Goal: Information Seeking & Learning: Learn about a topic

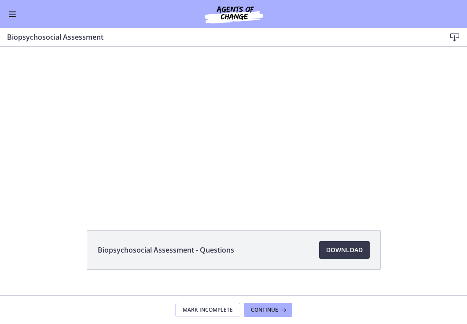
scroll to position [37, 0]
click at [5, 2] on div "Go to Dashboard" at bounding box center [233, 14] width 467 height 28
click at [9, 15] on button "Enable menu" at bounding box center [12, 14] width 11 height 11
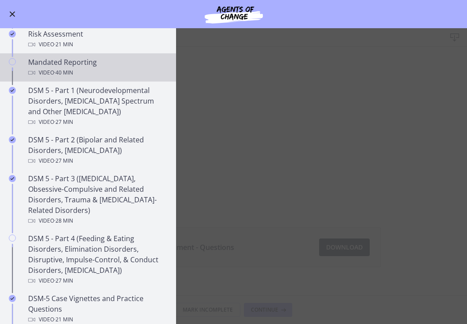
scroll to position [317, 0]
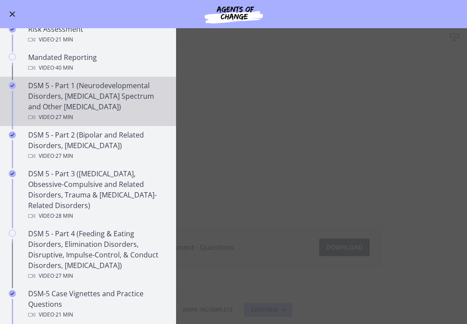
click at [94, 114] on div "Video · 27 min" at bounding box center [96, 117] width 137 height 11
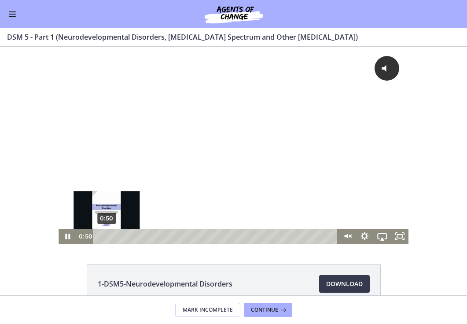
click at [107, 236] on div "0:50" at bounding box center [217, 236] width 234 height 15
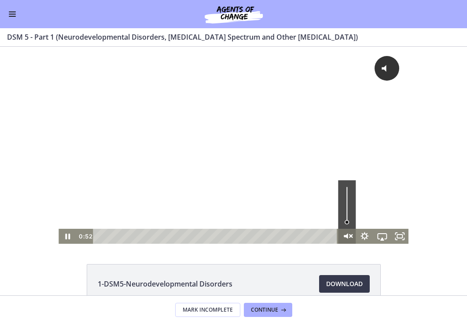
click at [341, 234] on icon "Unmute" at bounding box center [346, 236] width 21 height 18
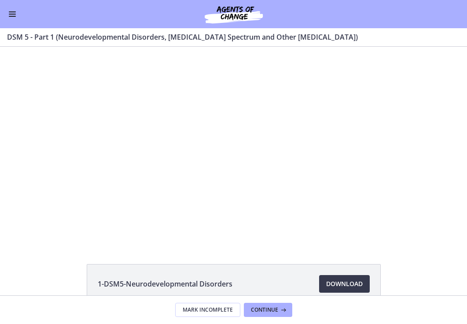
click at [347, 236] on button "Mute" at bounding box center [347, 236] width 18 height 15
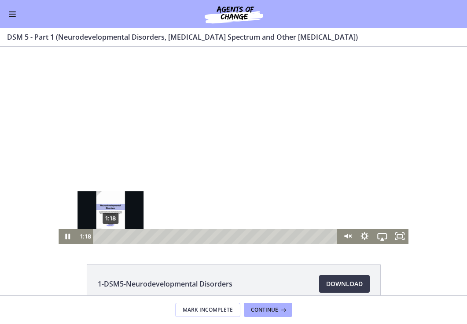
click at [111, 233] on div "1:18" at bounding box center [217, 236] width 234 height 15
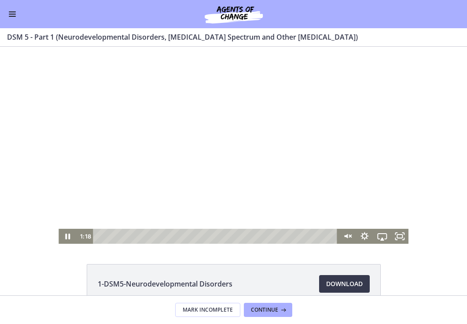
click at [146, 210] on div at bounding box center [234, 145] width 350 height 197
click at [69, 240] on icon "Play Video" at bounding box center [68, 236] width 21 height 18
click at [352, 235] on g "Unmute" at bounding box center [350, 236] width 3 height 7
click at [399, 236] on icon "Fullscreen" at bounding box center [399, 236] width 21 height 18
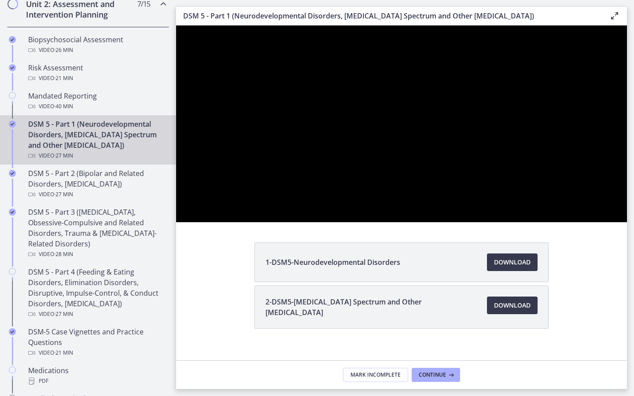
click at [467, 222] on button "Unfullscreen" at bounding box center [615, 212] width 23 height 19
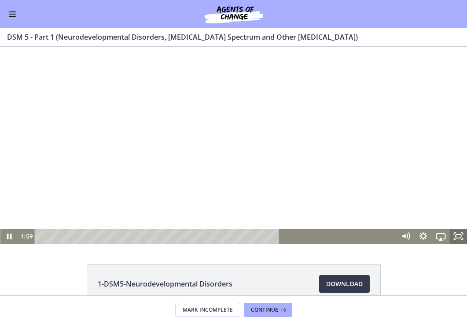
click at [450, 236] on button "Fullscreen" at bounding box center [459, 236] width 18 height 15
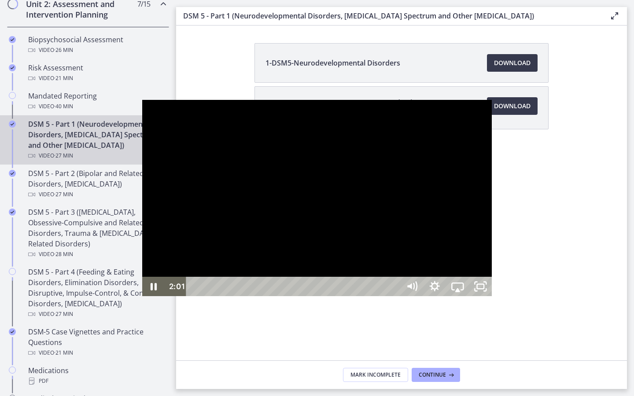
click at [467, 269] on div at bounding box center [317, 198] width 350 height 197
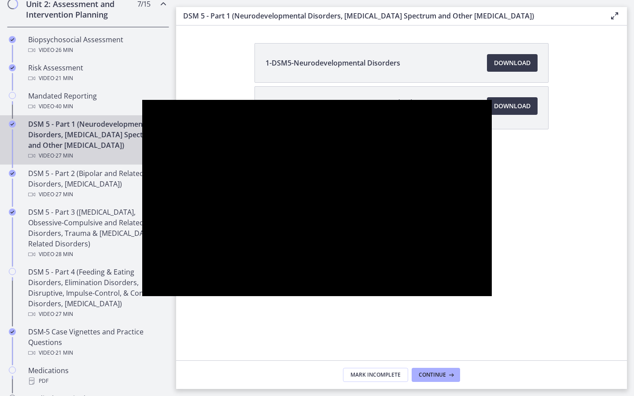
click at [142, 100] on button "Play Video: cmseadc4lpnc72iv6tpg.mp4" at bounding box center [142, 100] width 0 height 0
click at [142, 100] on button "Pause: cmseadc4lpnc72iv6tpg.mp4" at bounding box center [142, 100] width 0 height 0
click at [142, 100] on button "Play Video: cmseadc4lpnc72iv6tpg.mp4" at bounding box center [142, 100] width 0 height 0
click at [142, 100] on button "Pause: cmseadc4lpnc72iv6tpg.mp4" at bounding box center [142, 100] width 0 height 0
click at [142, 100] on button "Play Video: cmseadc4lpnc72iv6tpg.mp4" at bounding box center [142, 100] width 0 height 0
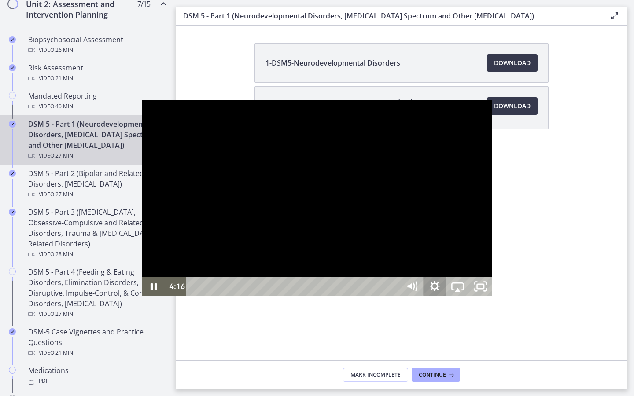
click at [440, 292] on icon "Show settings menu" at bounding box center [435, 286] width 10 height 10
click at [467, 297] on div at bounding box center [317, 198] width 350 height 197
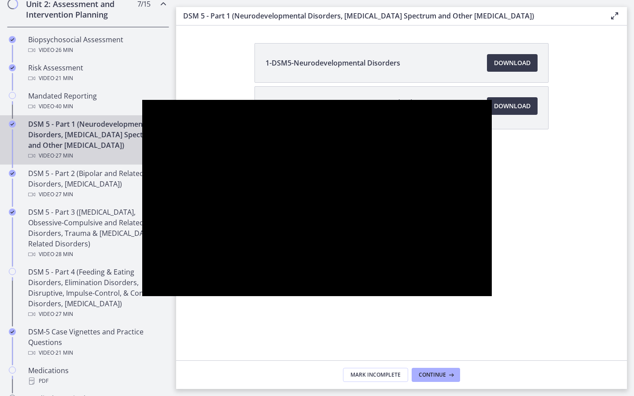
click at [142, 100] on button "Pause: cmseadc4lpnc72iv6tpg.mp4" at bounding box center [142, 100] width 0 height 0
click at [142, 100] on button "Play Video: cmseadc4lpnc72iv6tpg.mp4" at bounding box center [142, 100] width 0 height 0
click at [142, 100] on button "Pause: cmseadc4lpnc72iv6tpg.mp4" at bounding box center [142, 100] width 0 height 0
click at [142, 100] on button "Play Video: cmseadc4lpnc72iv6tpg.mp4" at bounding box center [142, 100] width 0 height 0
click at [142, 100] on button "Pause: cmseadc4lpnc72iv6tpg.mp4" at bounding box center [142, 100] width 0 height 0
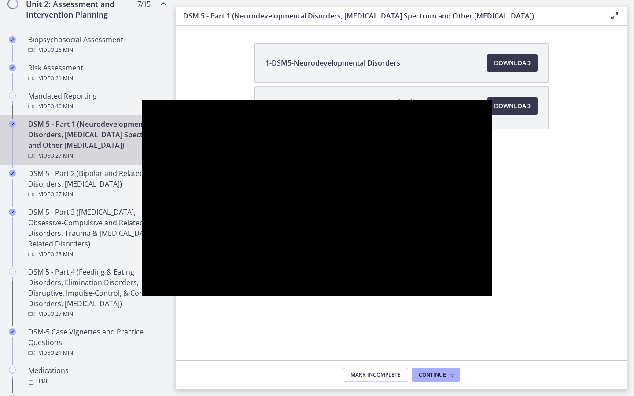
click at [142, 100] on button "Play Video: cmseadc4lpnc72iv6tpg.mp4" at bounding box center [142, 100] width 0 height 0
click at [142, 100] on button "Pause: cmseadc4lpnc72iv6tpg.mp4" at bounding box center [142, 100] width 0 height 0
click at [142, 100] on button "Play Video: cmseadc4lpnc72iv6tpg.mp4" at bounding box center [142, 100] width 0 height 0
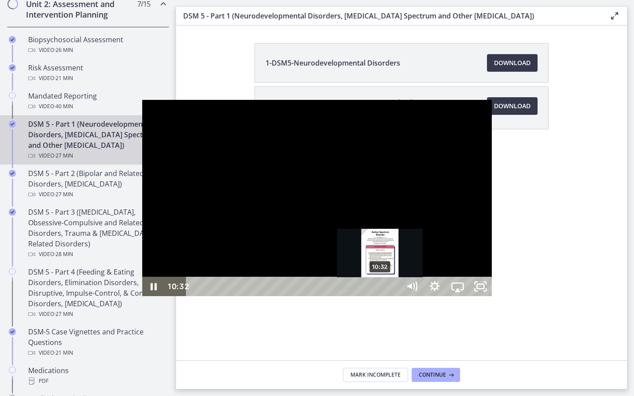
click at [239, 296] on div "10:32" at bounding box center [295, 286] width 200 height 19
click at [232, 296] on div "10:07" at bounding box center [295, 286] width 200 height 19
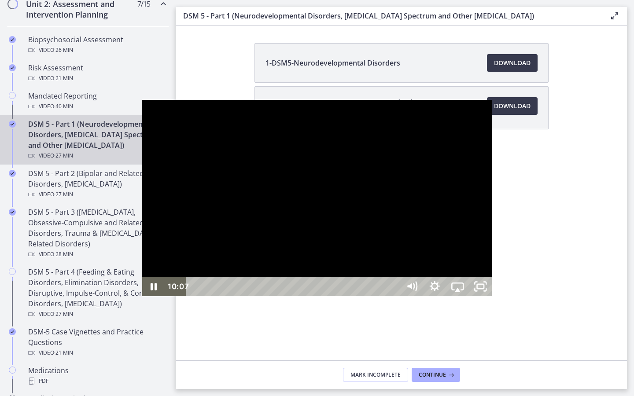
click at [251, 297] on div at bounding box center [317, 198] width 350 height 197
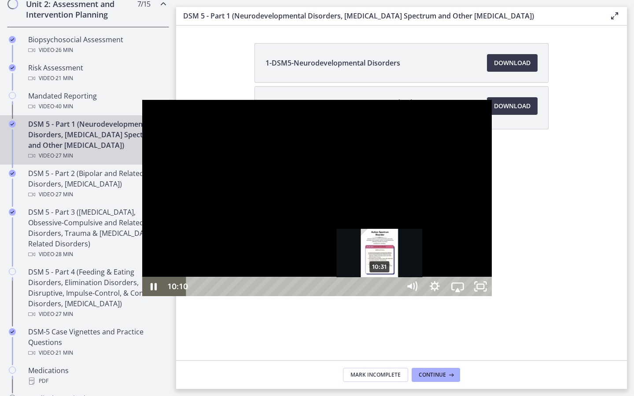
click at [239, 296] on div "10:31" at bounding box center [295, 286] width 200 height 19
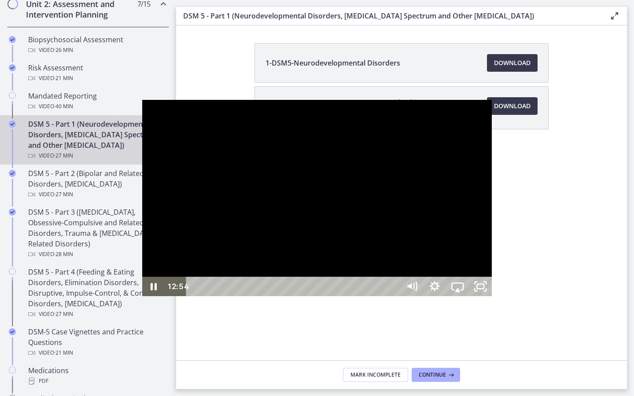
click at [142, 265] on div at bounding box center [317, 198] width 350 height 197
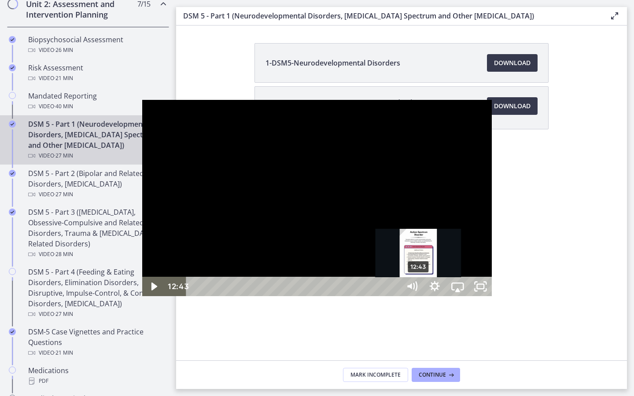
click at [415, 290] on div "Playbar" at bounding box center [418, 287] width 7 height 7
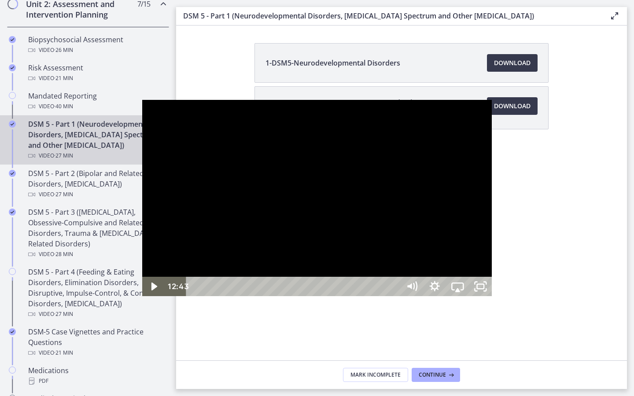
click at [337, 297] on div at bounding box center [317, 198] width 350 height 197
click at [334, 297] on div at bounding box center [317, 198] width 350 height 197
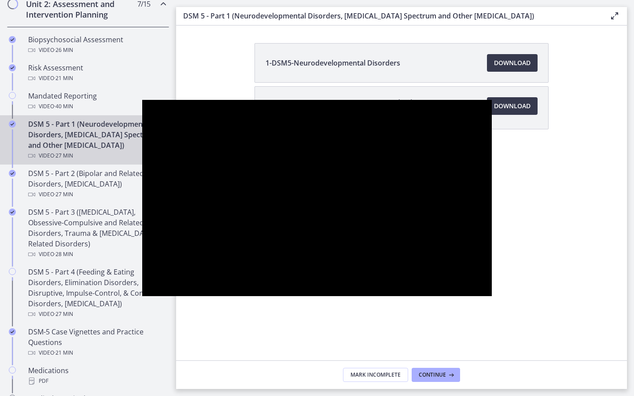
click at [142, 100] on button "Play Video: cmseadc4lpnc72iv6tpg.mp4" at bounding box center [142, 100] width 0 height 0
click at [334, 297] on div at bounding box center [317, 198] width 350 height 197
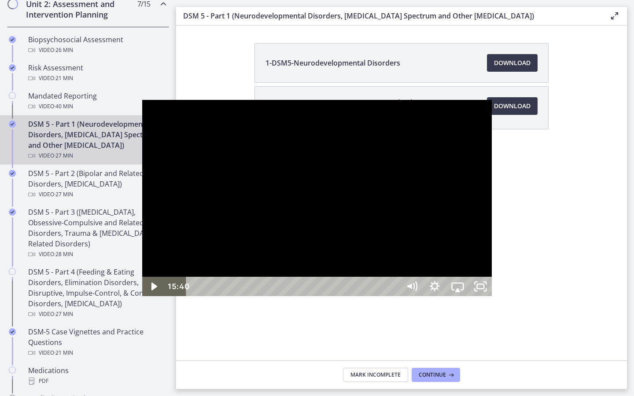
click at [142, 100] on button "Play Video: cmseadc4lpnc72iv6tpg.mp4" at bounding box center [142, 100] width 0 height 0
click at [351, 296] on div "16:53" at bounding box center [295, 286] width 200 height 19
click at [326, 253] on div at bounding box center [317, 198] width 350 height 197
click at [142, 100] on button "Play Video: cmseadc4lpnc72iv6tpg.mp4" at bounding box center [142, 100] width 0 height 0
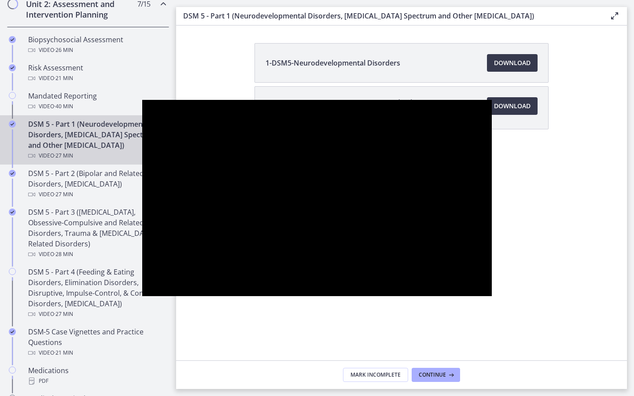
click at [142, 100] on button "Pause: cmseadc4lpnc72iv6tpg.mp4" at bounding box center [142, 100] width 0 height 0
click at [142, 100] on button "Play Video: cmseadc4lpnc72iv6tpg.mp4" at bounding box center [142, 100] width 0 height 0
click at [142, 100] on button "Pause: cmseadc4lpnc72iv6tpg.mp4" at bounding box center [142, 100] width 0 height 0
click at [142, 100] on button "Play Video: cmseadc4lpnc72iv6tpg.mp4" at bounding box center [142, 100] width 0 height 0
click at [142, 100] on button "Pause: cmseadc4lpnc72iv6tpg.mp4" at bounding box center [142, 100] width 0 height 0
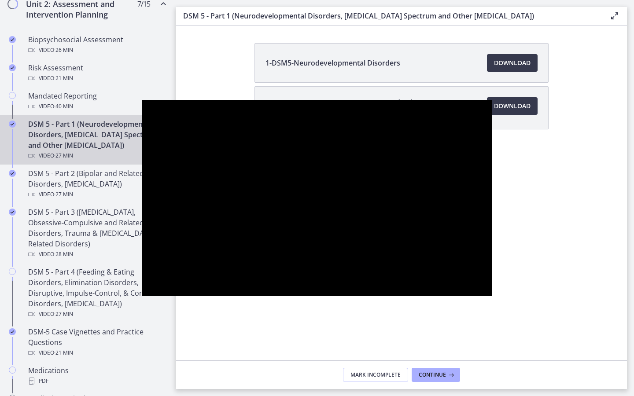
click at [142, 100] on button "Play Video: cmseadc4lpnc72iv6tpg.mp4" at bounding box center [142, 100] width 0 height 0
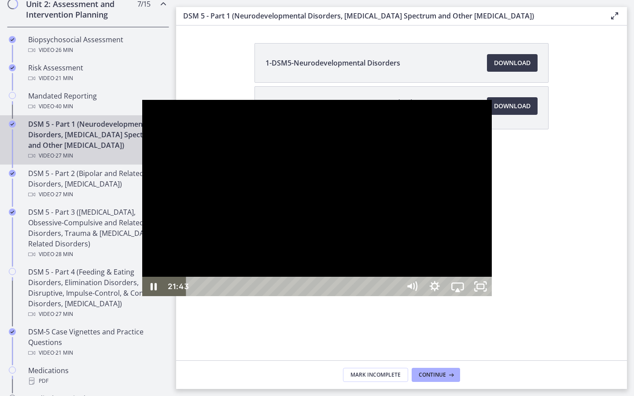
click at [395, 296] on div "21:43" at bounding box center [295, 286] width 200 height 19
click at [377, 284] on div at bounding box center [317, 198] width 350 height 197
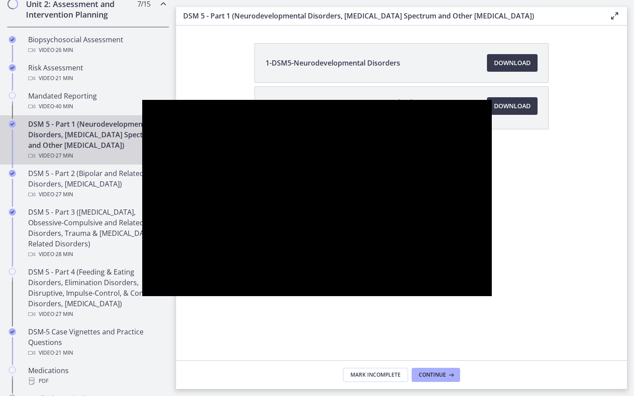
click at [142, 100] on button "Play Video: cmseadc4lpnc72iv6tpg.mp4" at bounding box center [142, 100] width 0 height 0
click at [142, 100] on button "Pause: cmseadc4lpnc72iv6tpg.mp4" at bounding box center [142, 100] width 0 height 0
click at [142, 100] on button "Play Video: cmseadc4lpnc72iv6tpg.mp4" at bounding box center [142, 100] width 0 height 0
click at [142, 100] on button "Pause: cmseadc4lpnc72iv6tpg.mp4" at bounding box center [142, 100] width 0 height 0
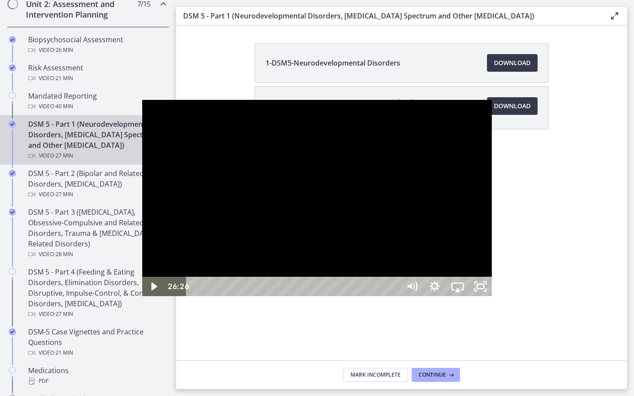
click at [142, 100] on button "Play Video: cmseadc4lpnc72iv6tpg.mp4" at bounding box center [142, 100] width 0 height 0
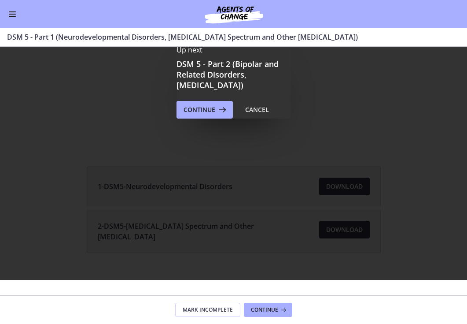
scroll to position [163, 0]
click at [166, 152] on div "Up next DSM 5 - Part 2 (Bipolar and Related Disorders, [MEDICAL_DATA]) Continue…" at bounding box center [233, 81] width 467 height 396
click at [21, 18] on div "Go to Dashboard" at bounding box center [233, 14] width 467 height 28
click at [8, 18] on button "Enable menu" at bounding box center [12, 14] width 11 height 11
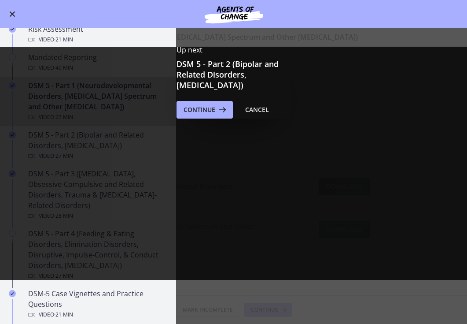
click at [37, 176] on div "Up next DSM 5 - Part 2 (Bipolar and Related Disorders, [MEDICAL_DATA]) Continue…" at bounding box center [233, 81] width 467 height 396
click at [254, 111] on div "Cancel" at bounding box center [257, 109] width 24 height 11
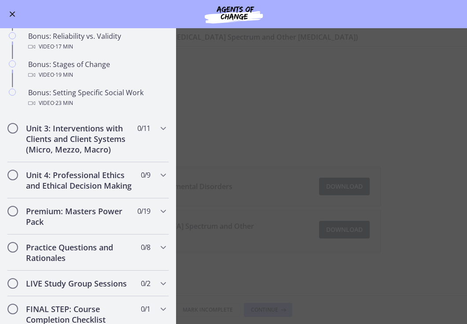
scroll to position [726, 0]
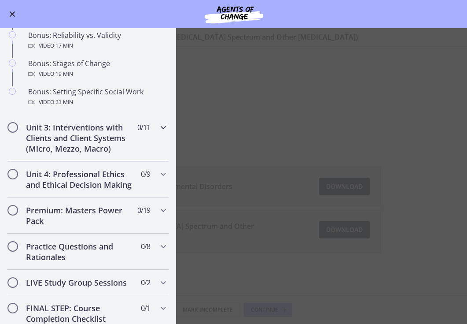
click at [152, 130] on div "Unit 3: Interventions with Clients and Client Systems (Micro, Mezzo, Macro) 0 /…" at bounding box center [88, 138] width 162 height 47
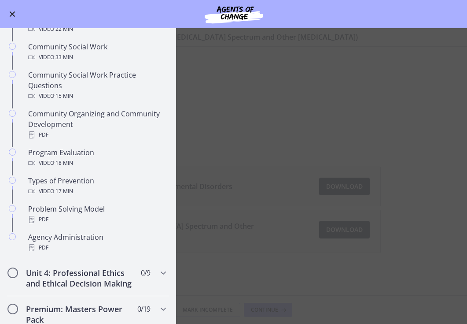
scroll to position [433, 0]
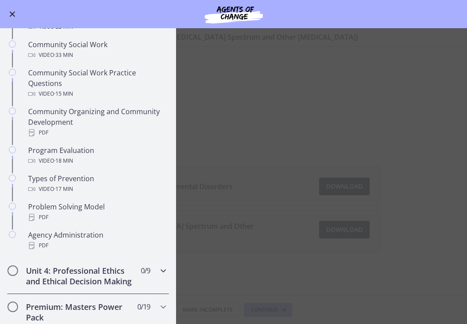
click at [152, 274] on div "Unit 4: Professional Ethics and Ethical Decision Making 0 / 9 Completed" at bounding box center [88, 276] width 162 height 36
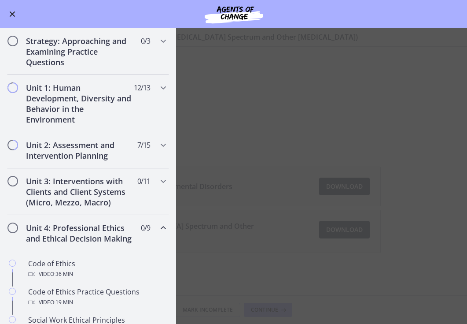
scroll to position [135, 0]
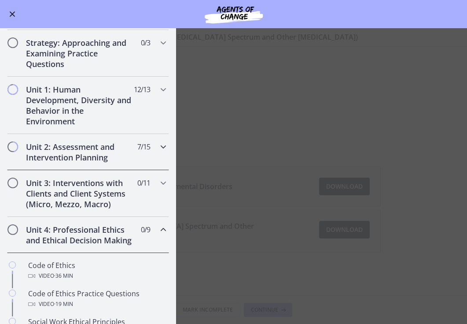
click at [145, 160] on div "Unit 2: Assessment and Intervention Planning 7 / 15 Completed" at bounding box center [88, 152] width 162 height 36
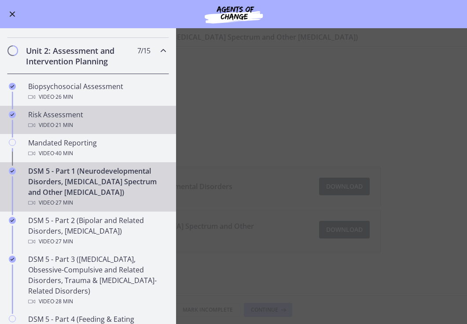
scroll to position [232, 0]
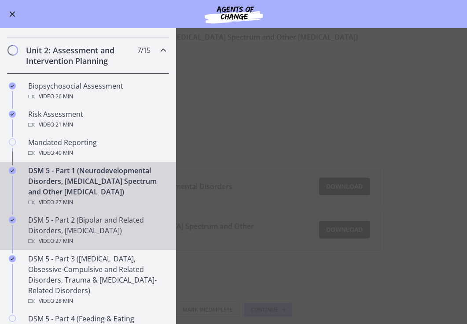
click at [123, 218] on div "DSM 5 - Part 2 (Bipolar and Related Disorders, [MEDICAL_DATA]) Video · 27 min" at bounding box center [96, 230] width 137 height 32
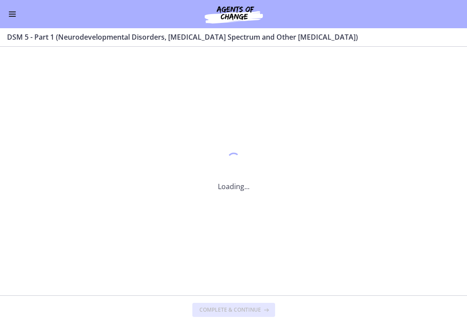
scroll to position [0, 0]
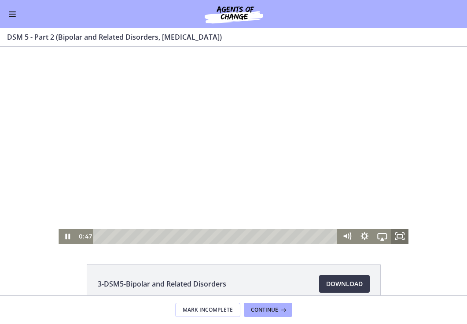
click at [398, 236] on icon "Fullscreen" at bounding box center [400, 236] width 18 height 15
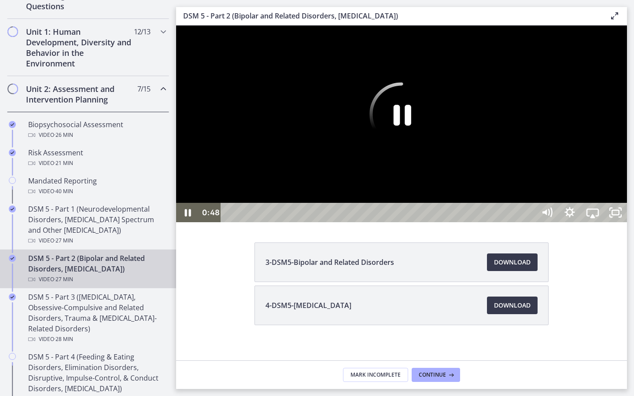
click at [311, 222] on div at bounding box center [401, 124] width 451 height 197
click at [312, 222] on div at bounding box center [401, 124] width 451 height 197
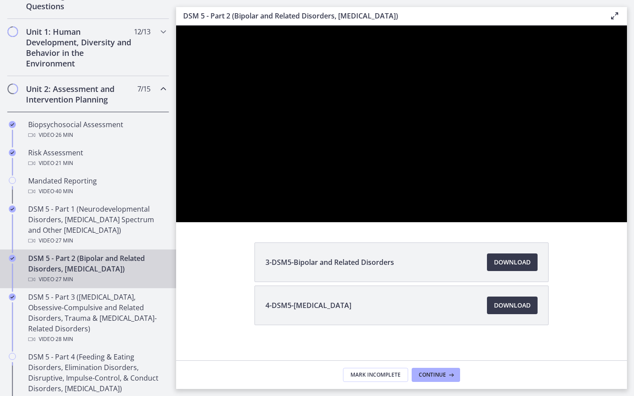
click at [176, 26] on button "Pause: cmseb8ng0h0c72v8tff0.mp4" at bounding box center [176, 26] width 0 height 0
click at [176, 26] on button "Play Video: cmseb8ng0h0c72v8tff0.mp4" at bounding box center [176, 26] width 0 height 0
click at [176, 26] on button "Pause: cmseb8ng0h0c72v8tff0.mp4" at bounding box center [176, 26] width 0 height 0
click at [176, 26] on button "Play Video: cmseb8ng0h0c72v8tff0.mp4" at bounding box center [176, 26] width 0 height 0
click at [176, 26] on button "Pause: cmseb8ng0h0c72v8tff0.mp4" at bounding box center [176, 26] width 0 height 0
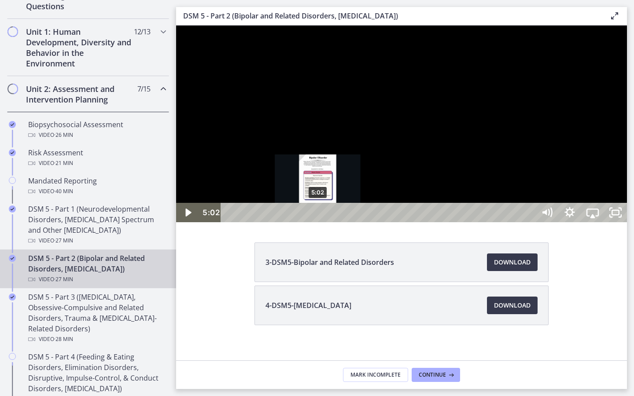
click at [318, 222] on div "5:02" at bounding box center [379, 212] width 300 height 19
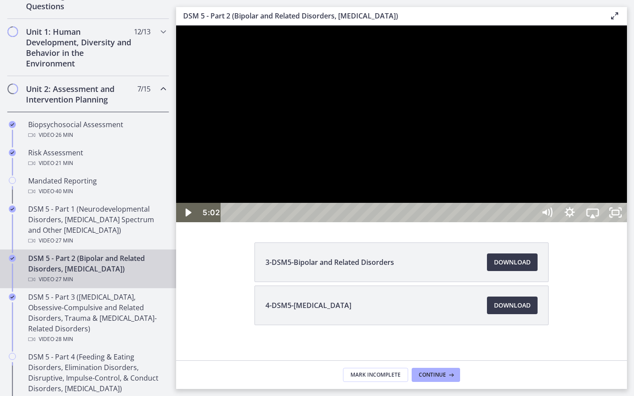
click at [422, 222] on div at bounding box center [401, 124] width 451 height 197
click at [401, 193] on div at bounding box center [401, 124] width 451 height 197
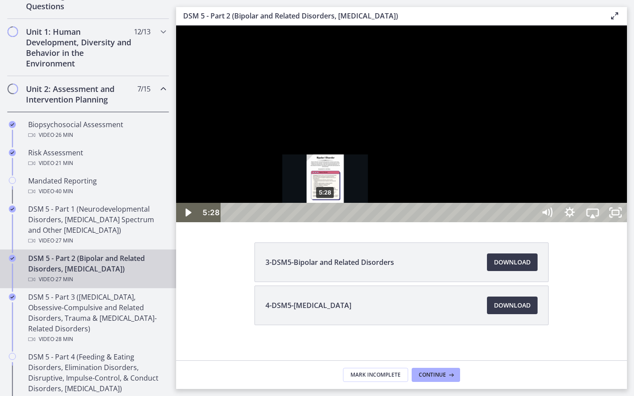
click at [326, 222] on div "5:28" at bounding box center [379, 212] width 300 height 19
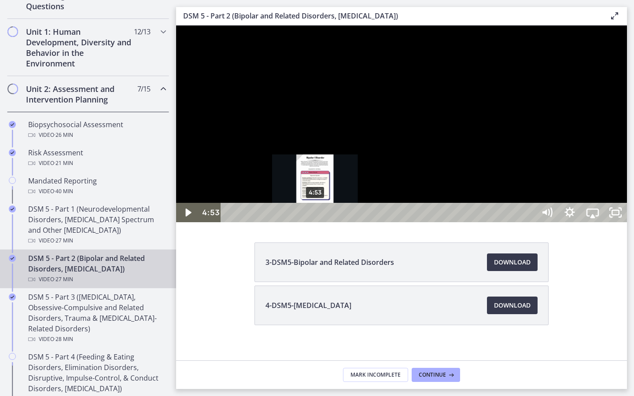
click at [316, 222] on div "4:53" at bounding box center [379, 212] width 300 height 19
click at [306, 222] on div "4:20" at bounding box center [379, 212] width 300 height 19
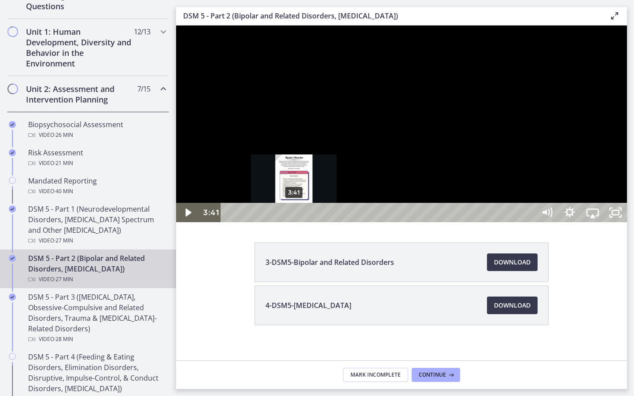
click at [295, 222] on div "3:41" at bounding box center [379, 212] width 300 height 19
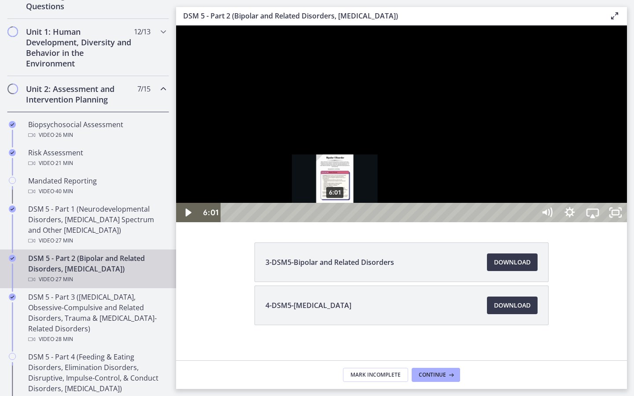
click at [336, 222] on div "6:01" at bounding box center [379, 212] width 300 height 19
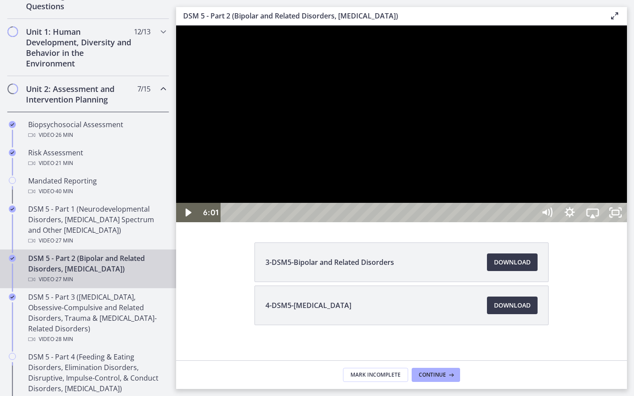
click at [404, 222] on div at bounding box center [401, 124] width 451 height 197
click at [363, 222] on div at bounding box center [401, 124] width 451 height 197
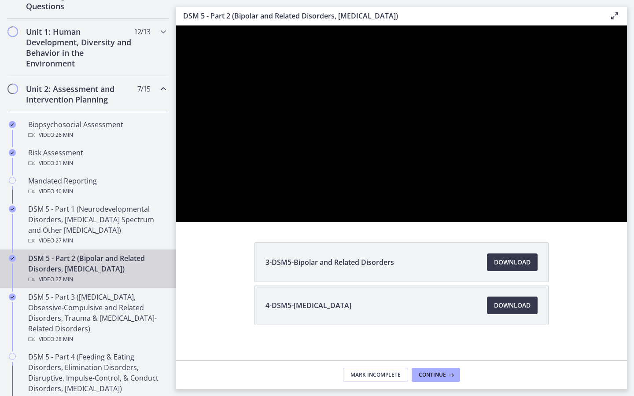
click at [176, 26] on button "Play Video: cmseb8ng0h0c72v8tff0.mp4" at bounding box center [176, 26] width 0 height 0
click at [176, 26] on button "Pause: cmseb8ng0h0c72v8tff0.mp4" at bounding box center [176, 26] width 0 height 0
click at [176, 26] on button "Play Video: cmseb8ng0h0c72v8tff0.mp4" at bounding box center [176, 26] width 0 height 0
click at [176, 26] on button "Pause: cmseb8ng0h0c72v8tff0.mp4" at bounding box center [176, 26] width 0 height 0
click at [176, 26] on button "Play Video: cmseb8ng0h0c72v8tff0.mp4" at bounding box center [176, 26] width 0 height 0
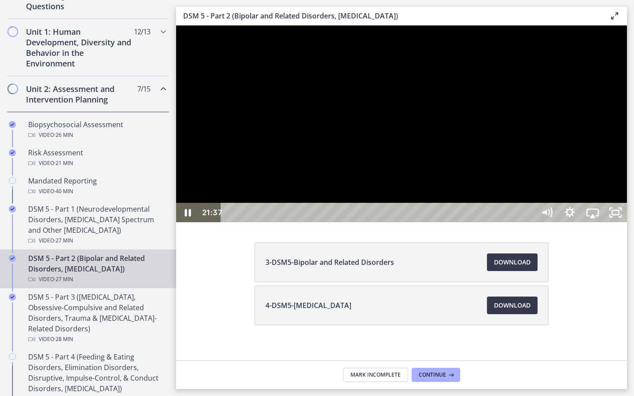
click at [176, 26] on button "Pause: cmseb8ng0h0c72v8tff0.mp4" at bounding box center [176, 26] width 0 height 0
click at [176, 26] on button "Play Video: cmseb8ng0h0c72v8tff0.mp4" at bounding box center [176, 26] width 0 height 0
click at [176, 26] on button "Pause: cmseb8ng0h0c72v8tff0.mp4" at bounding box center [176, 26] width 0 height 0
click at [176, 26] on button "Play Video: cmseb8ng0h0c72v8tff0.mp4" at bounding box center [176, 26] width 0 height 0
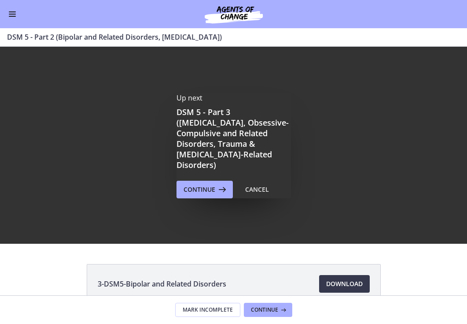
click at [7, 15] on button "Enable menu" at bounding box center [12, 14] width 11 height 11
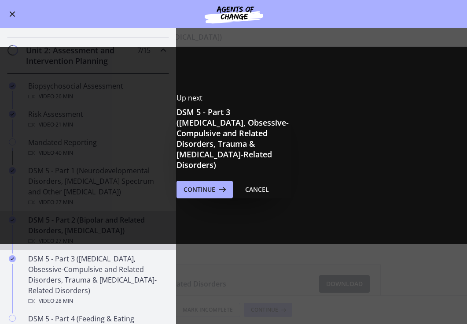
click at [262, 185] on div "Cancel" at bounding box center [257, 189] width 24 height 11
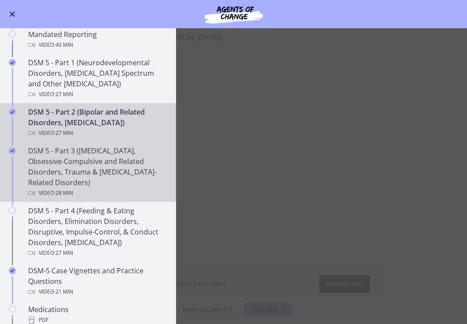
scroll to position [341, 0]
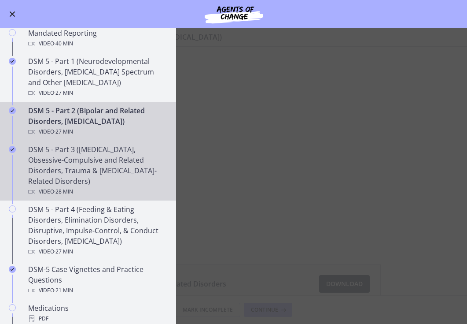
click at [97, 196] on div "Video · 28 min" at bounding box center [96, 191] width 137 height 11
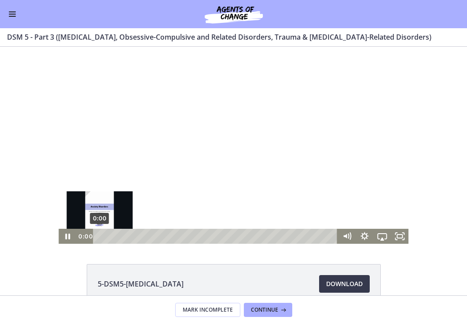
drag, startPoint x: 104, startPoint y: 237, endPoint x: 97, endPoint y: 237, distance: 6.2
click at [97, 237] on div "Playbar" at bounding box center [99, 235] width 5 height 5
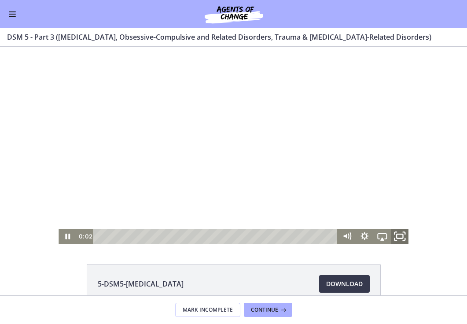
click at [396, 238] on icon "Fullscreen" at bounding box center [399, 236] width 21 height 18
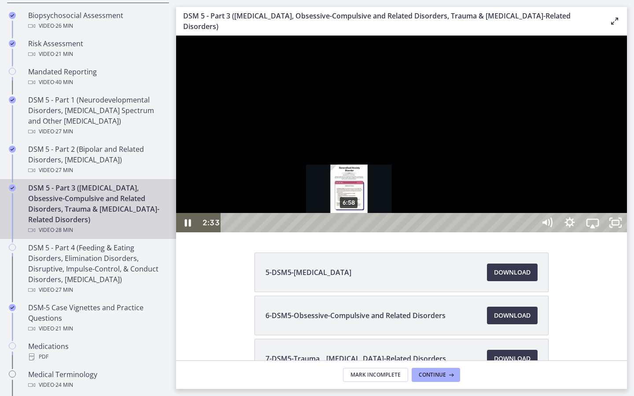
click at [467, 233] on button "Unfullscreen" at bounding box center [615, 222] width 23 height 19
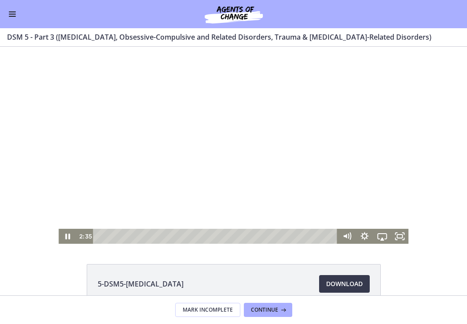
click at [174, 175] on div at bounding box center [234, 145] width 350 height 197
click at [398, 233] on icon "Fullscreen" at bounding box center [400, 236] width 18 height 15
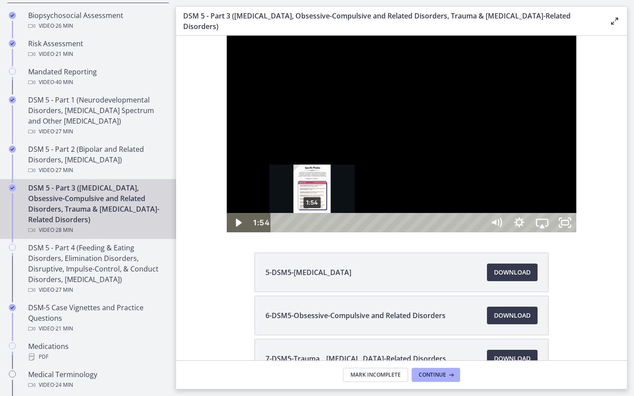
click at [279, 233] on div "1:54" at bounding box center [379, 222] width 200 height 19
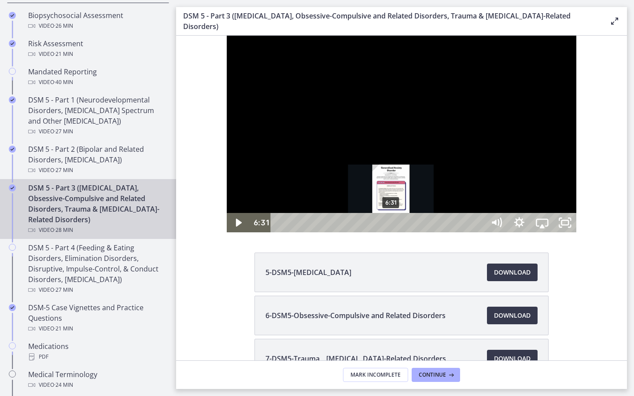
click at [342, 233] on div "6:31" at bounding box center [379, 222] width 200 height 19
